Goal: Download file/media

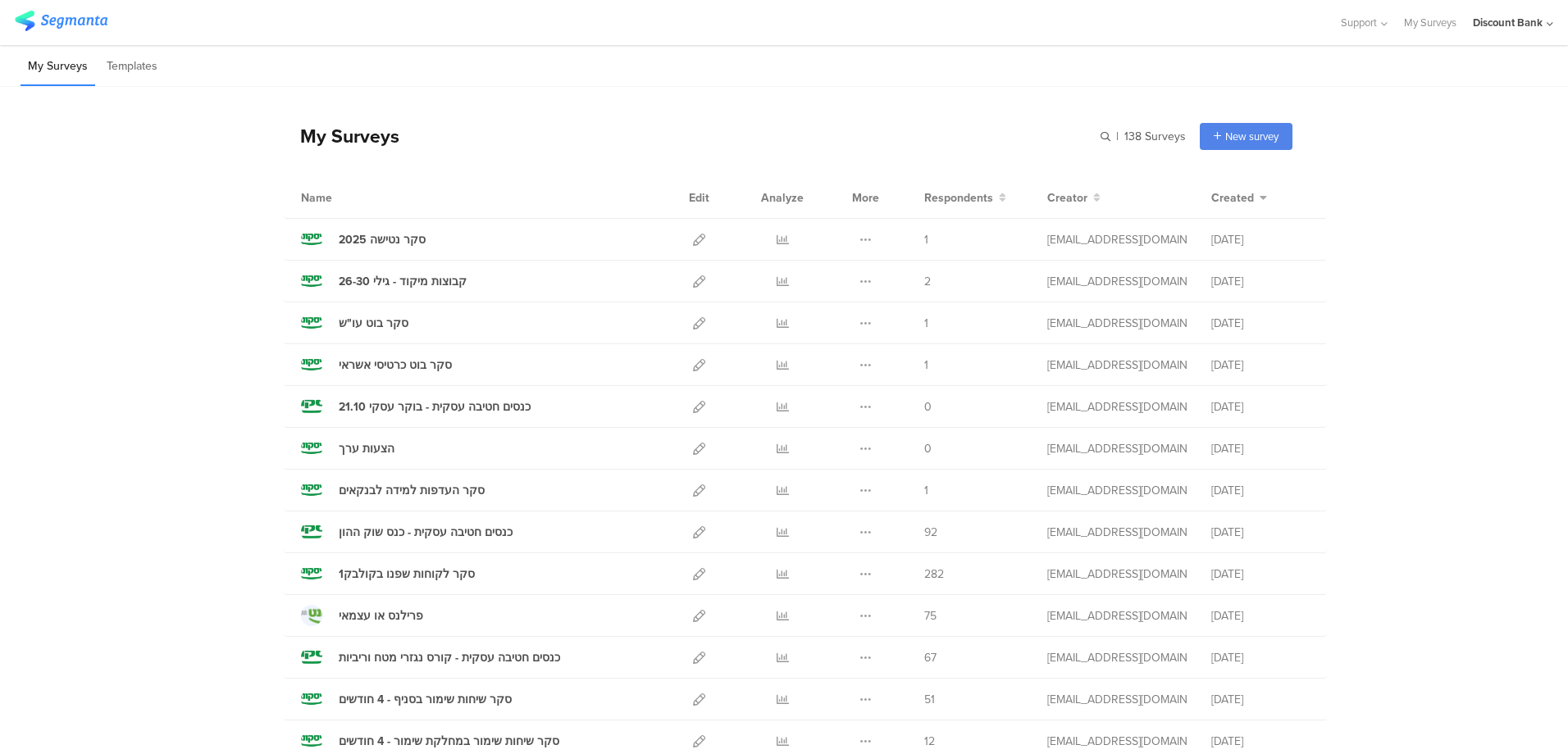
scroll to position [492, 0]
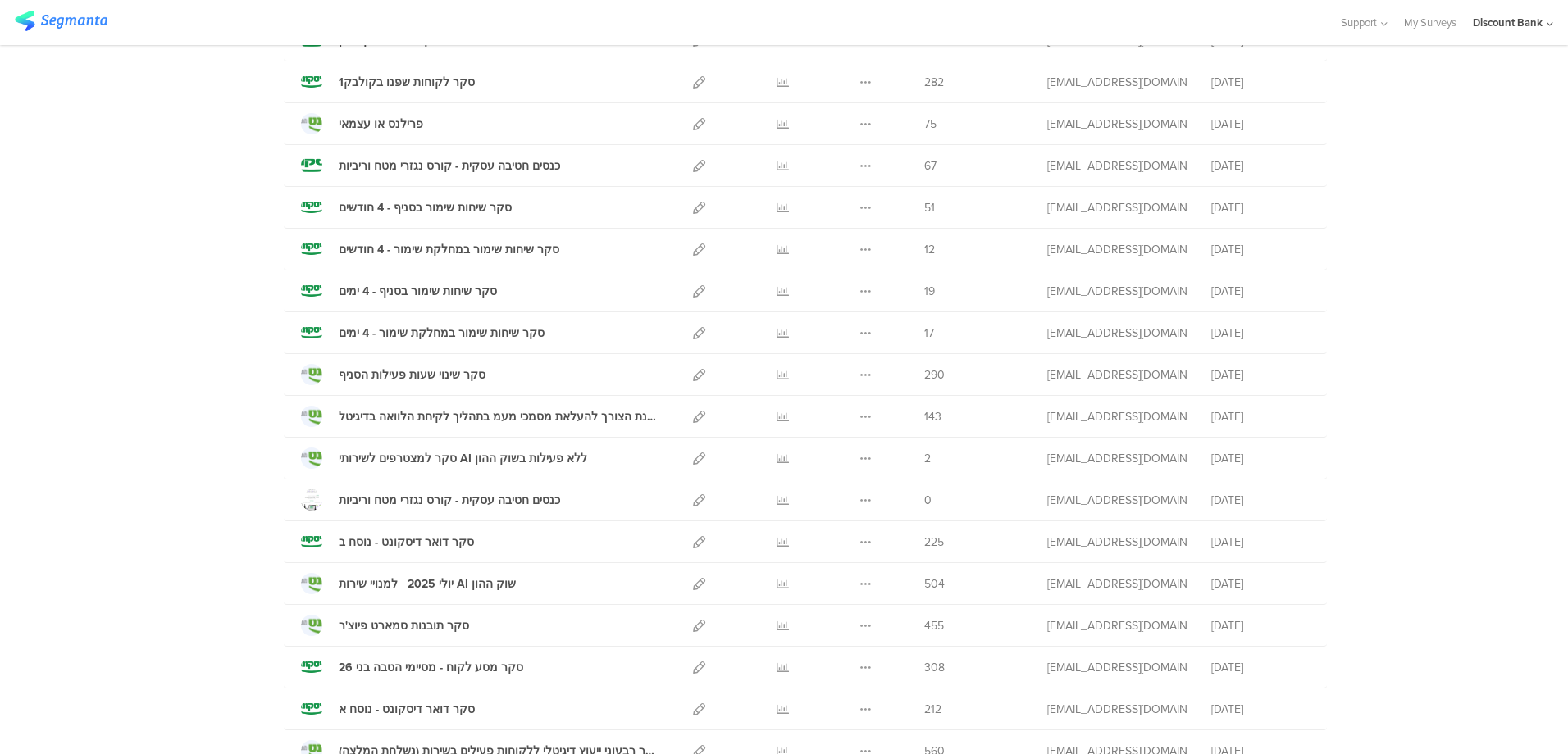
click at [776, 204] on icon at bounding box center [782, 208] width 12 height 12
click at [860, 209] on icon at bounding box center [865, 208] width 12 height 12
click at [821, 283] on link "Export" at bounding box center [833, 279] width 90 height 30
click at [861, 251] on icon at bounding box center [865, 249] width 12 height 12
click at [827, 322] on link "Export" at bounding box center [833, 321] width 90 height 30
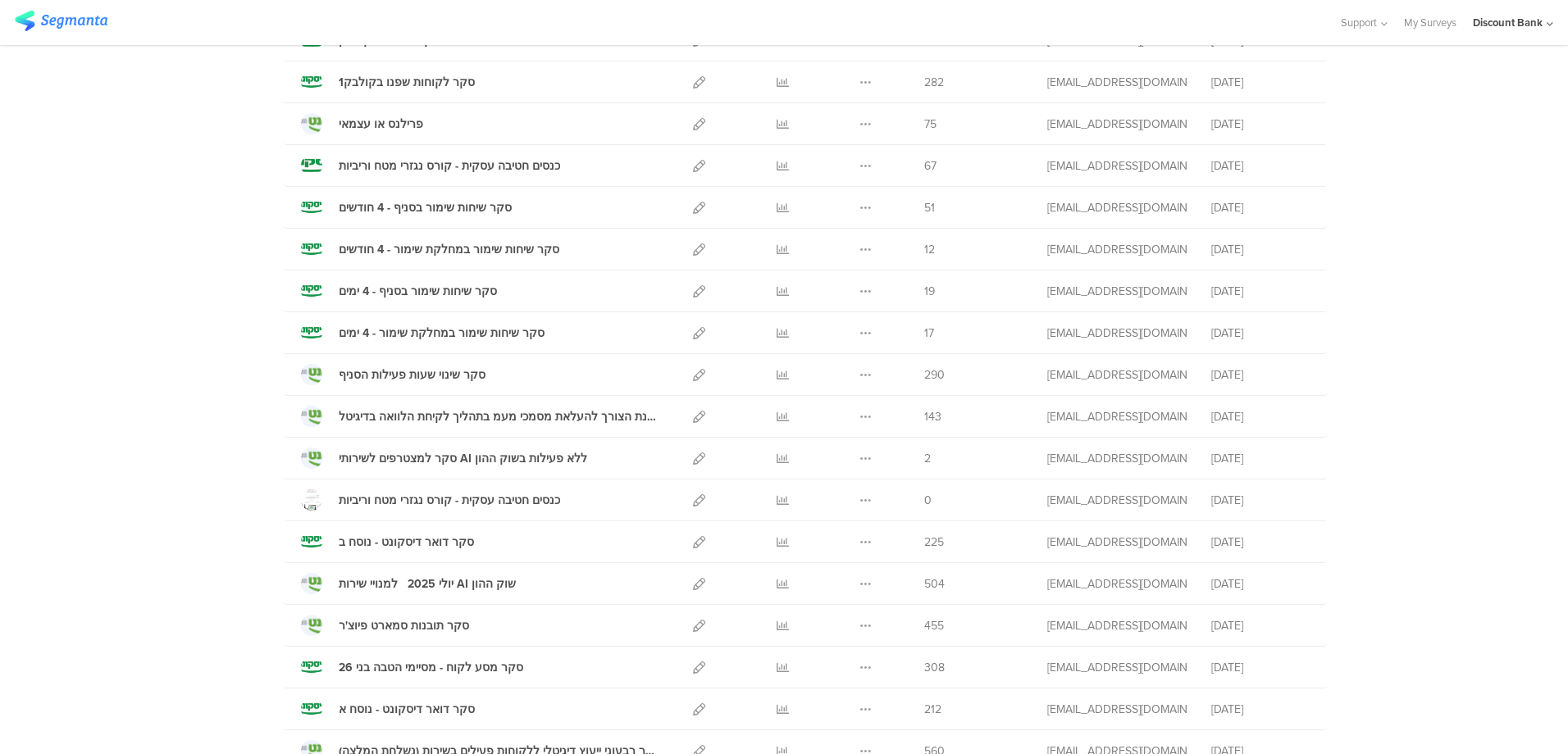
click at [860, 292] on icon at bounding box center [865, 291] width 12 height 12
click at [852, 364] on link "Export" at bounding box center [833, 363] width 90 height 30
click at [861, 334] on icon at bounding box center [865, 333] width 12 height 12
click at [839, 410] on link "Export" at bounding box center [833, 404] width 90 height 30
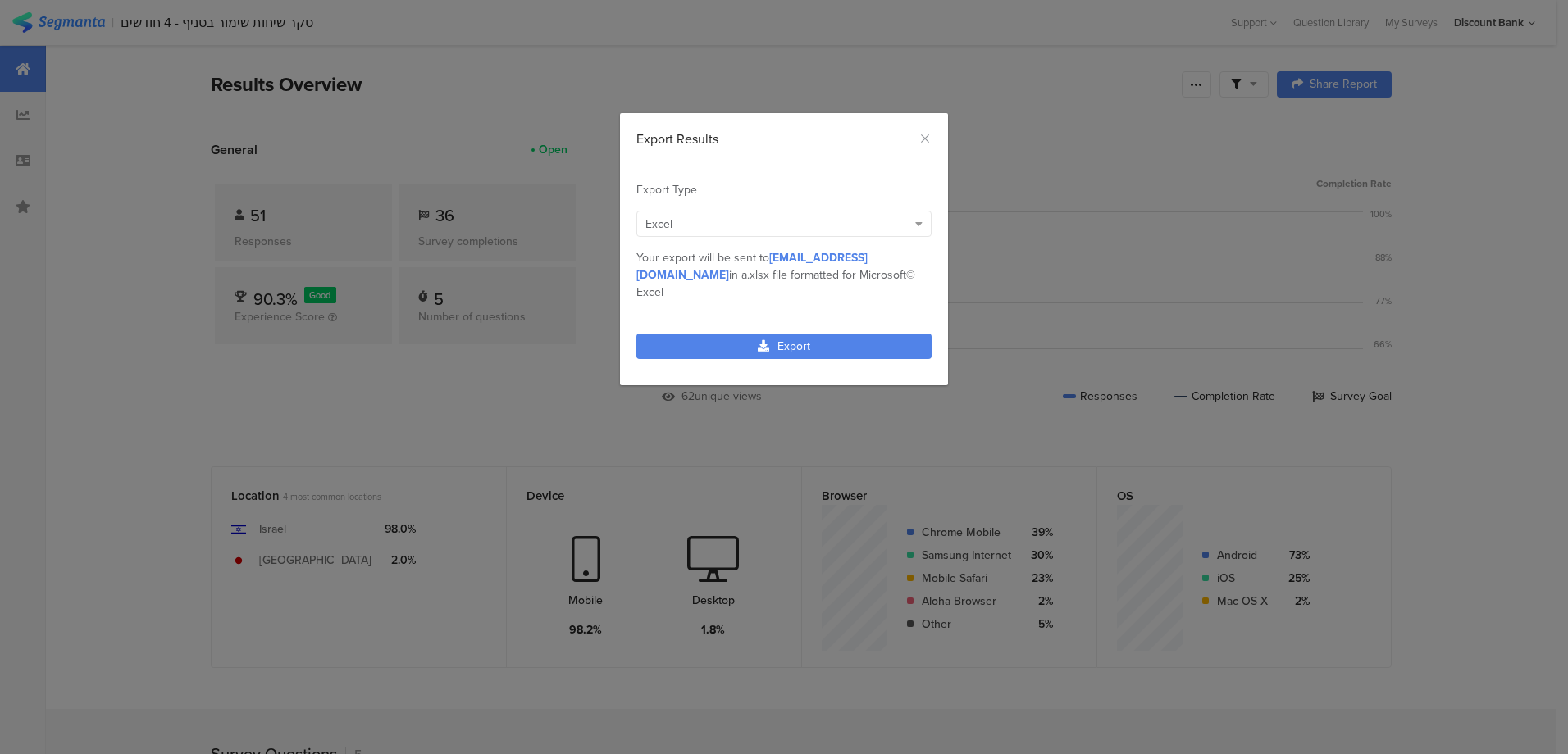
click at [763, 340] on icon "dialog" at bounding box center [763, 346] width 12 height 12
click at [758, 340] on icon "dialog" at bounding box center [763, 346] width 12 height 12
click at [815, 334] on link "Export" at bounding box center [783, 347] width 295 height 26
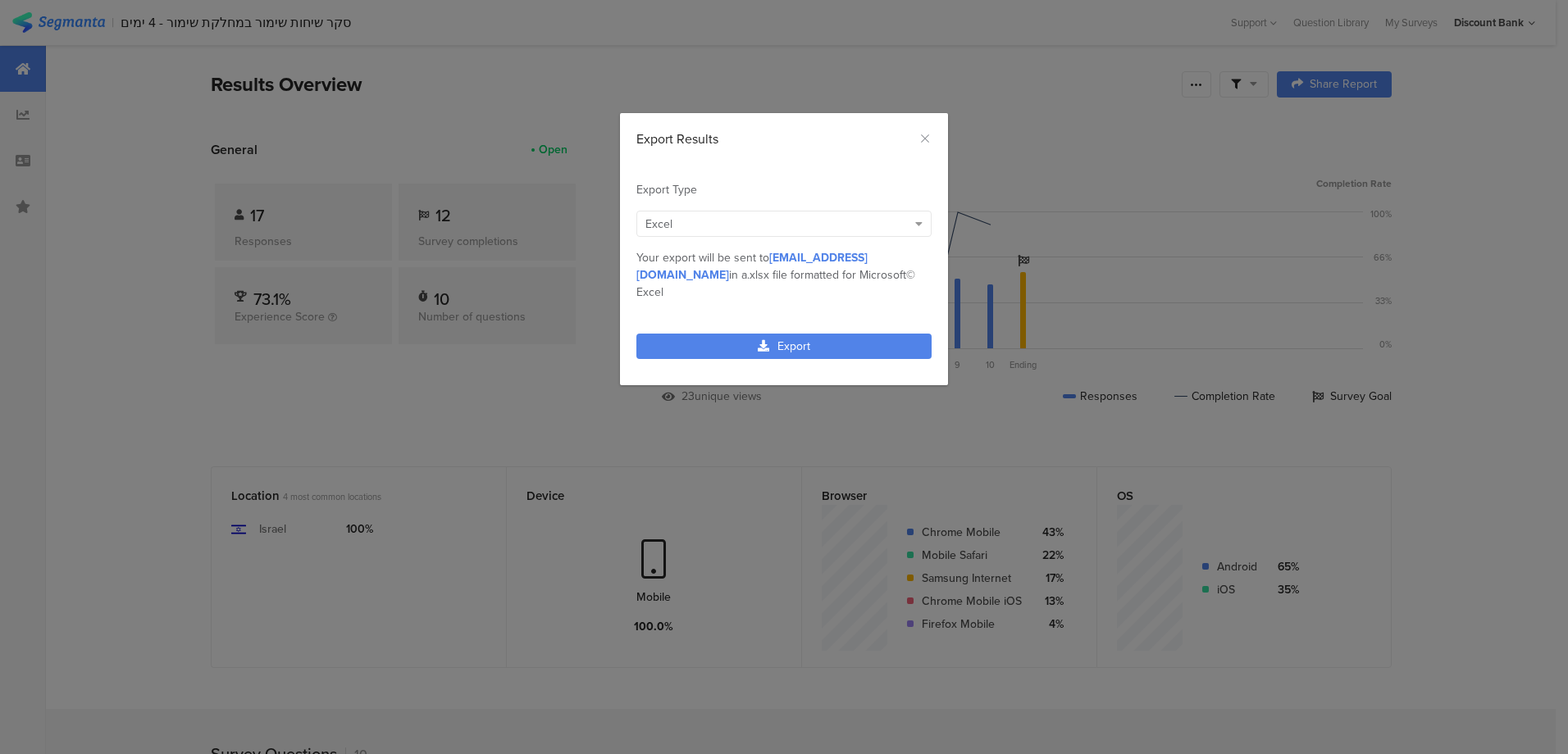
click at [795, 334] on link "Export" at bounding box center [783, 347] width 295 height 26
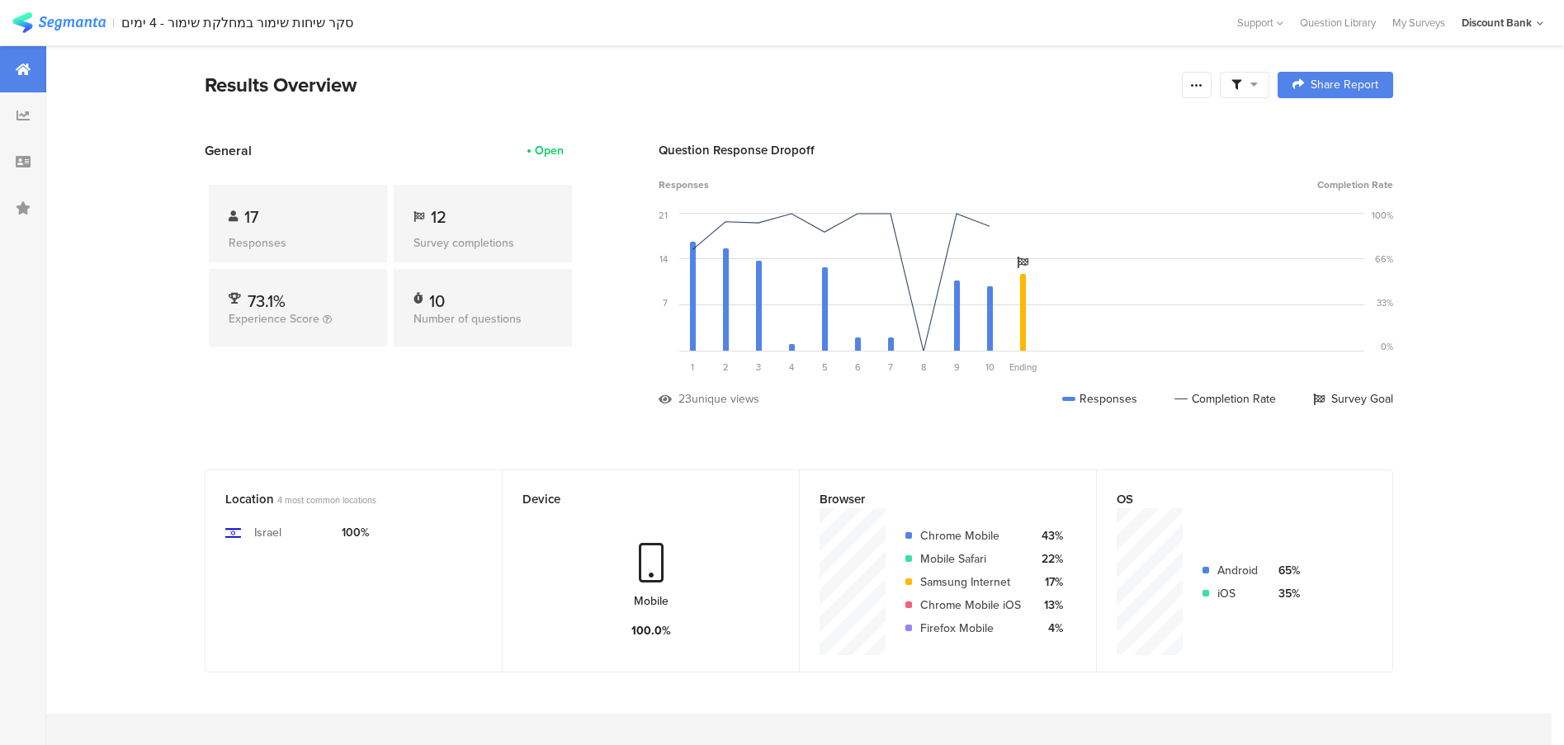
scroll to position [0, 2]
